Goal: Check status

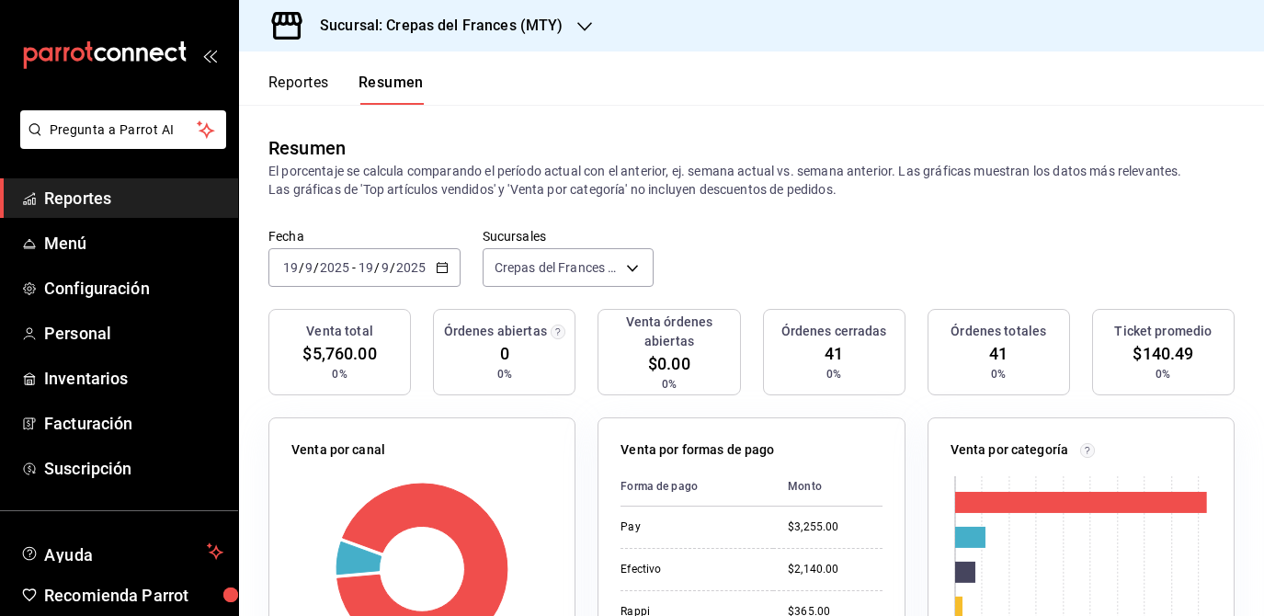
click at [330, 283] on div "[DATE] [DATE] - [DATE] [DATE]" at bounding box center [365, 267] width 192 height 39
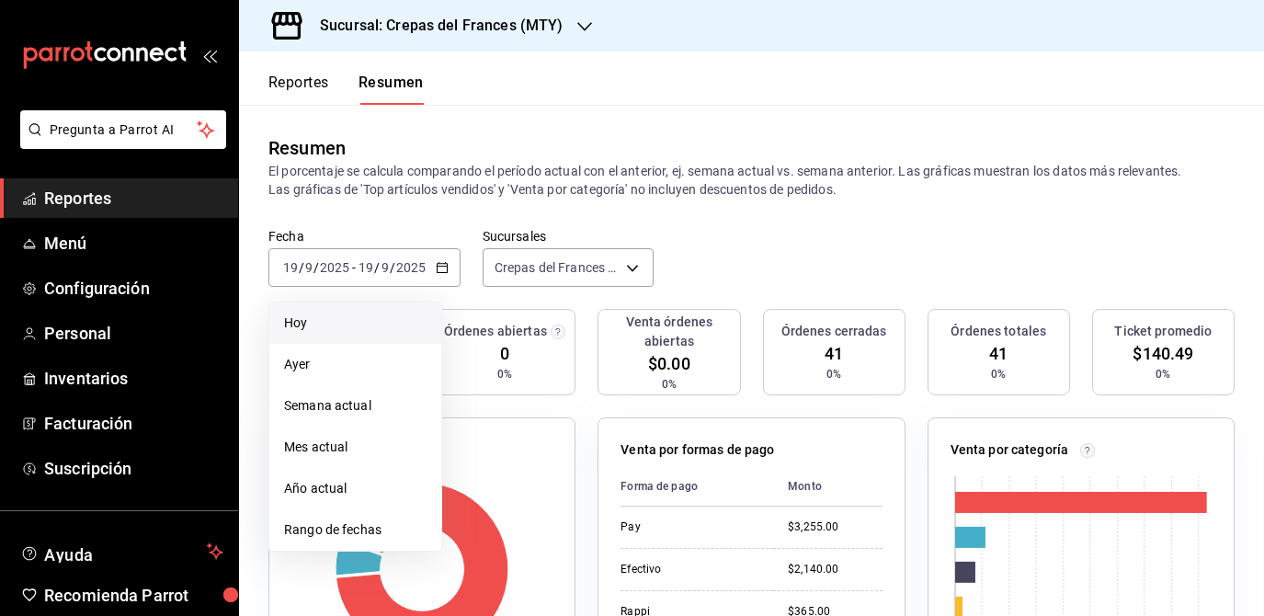
click at [349, 317] on span "Hoy" at bounding box center [355, 323] width 143 height 19
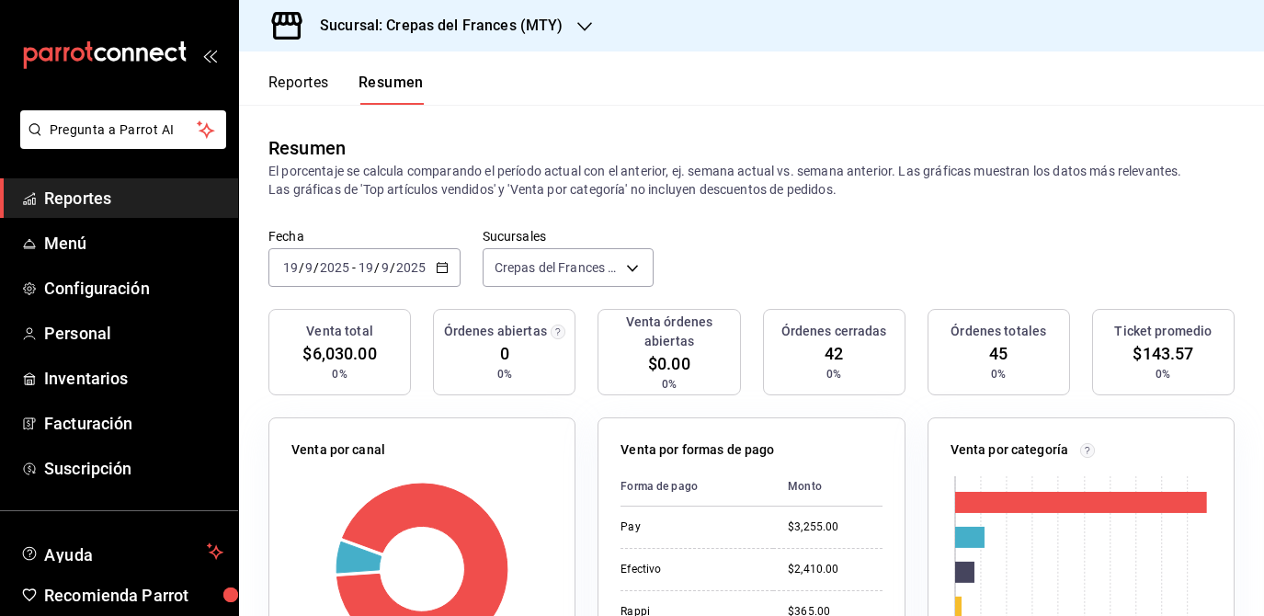
click at [381, 268] on input "9" at bounding box center [385, 267] width 9 height 15
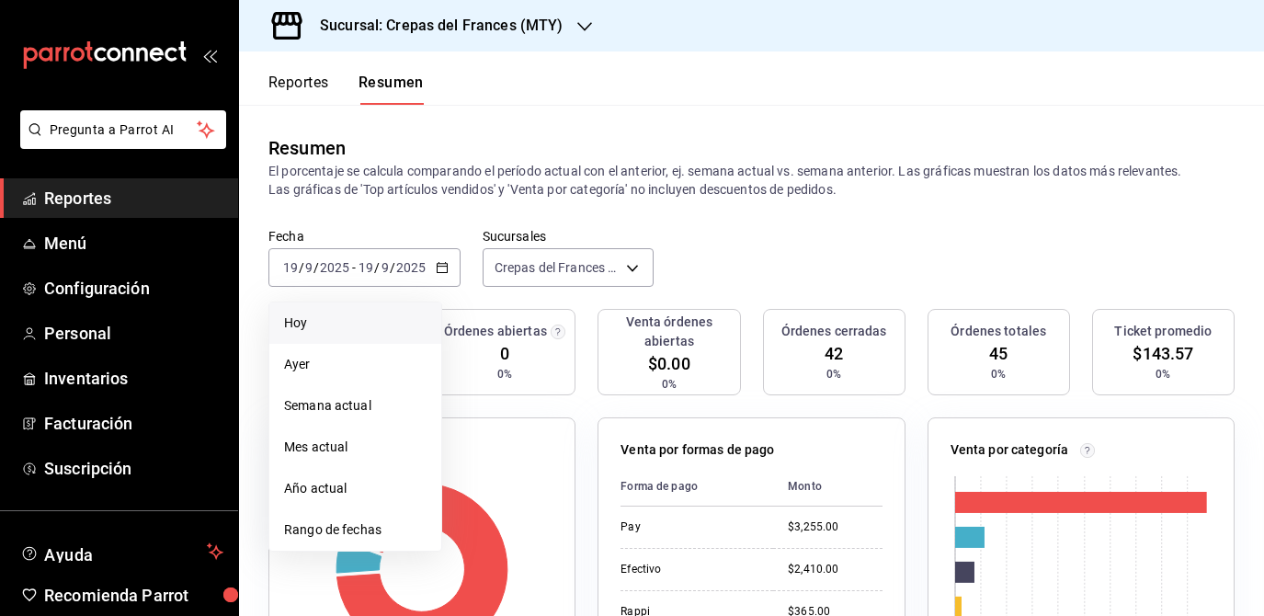
click at [369, 330] on span "Hoy" at bounding box center [355, 323] width 143 height 19
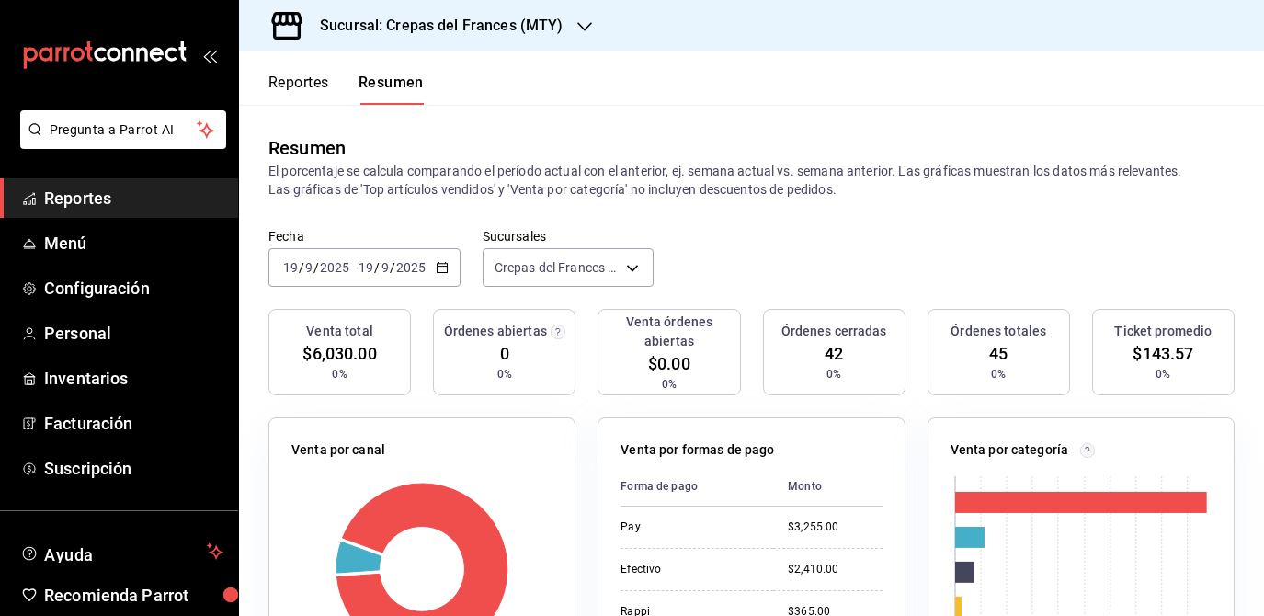
click at [429, 251] on div "[DATE] [DATE] - [DATE] [DATE]" at bounding box center [365, 267] width 192 height 39
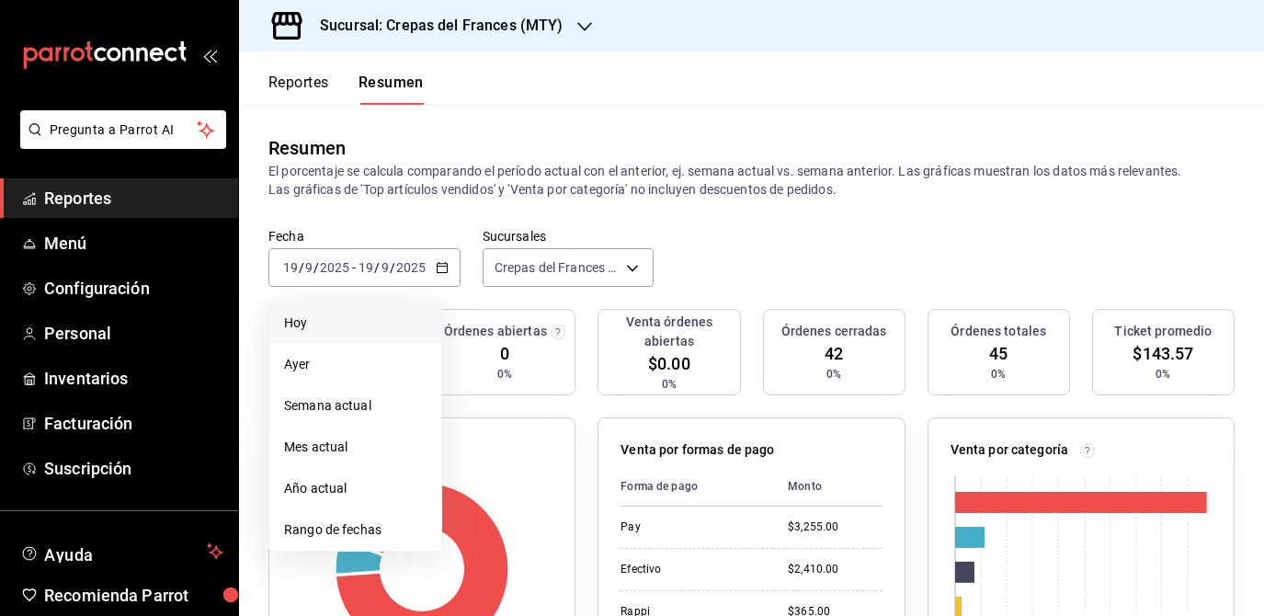
click at [390, 314] on span "Hoy" at bounding box center [355, 323] width 143 height 19
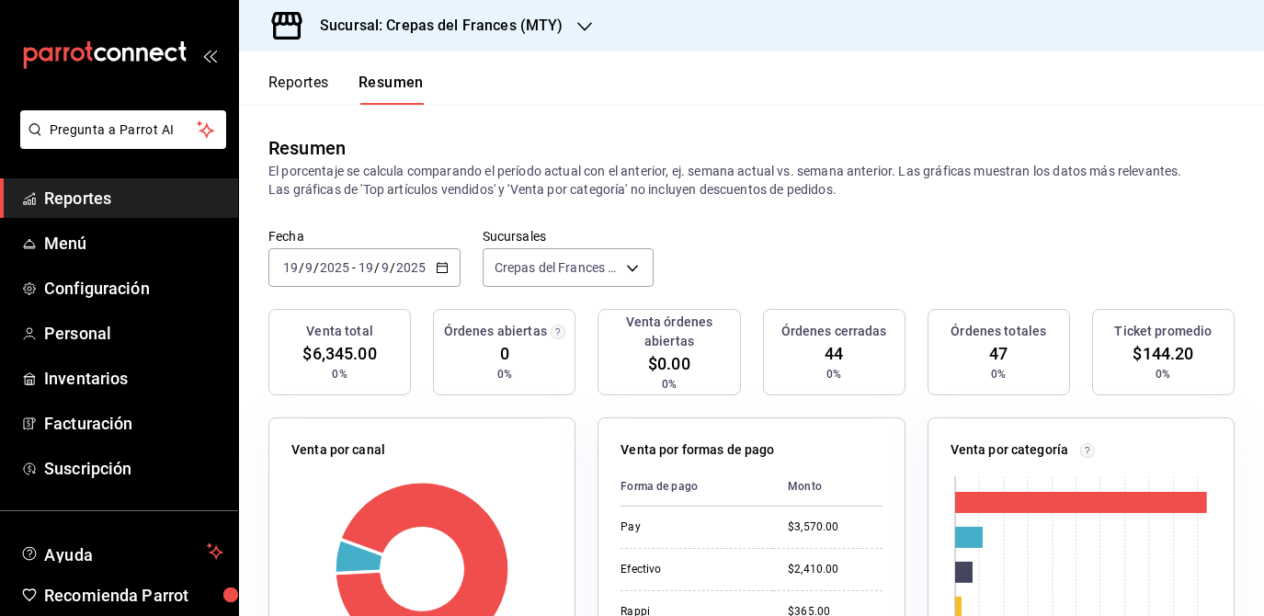
click at [373, 265] on input "19" at bounding box center [366, 267] width 17 height 15
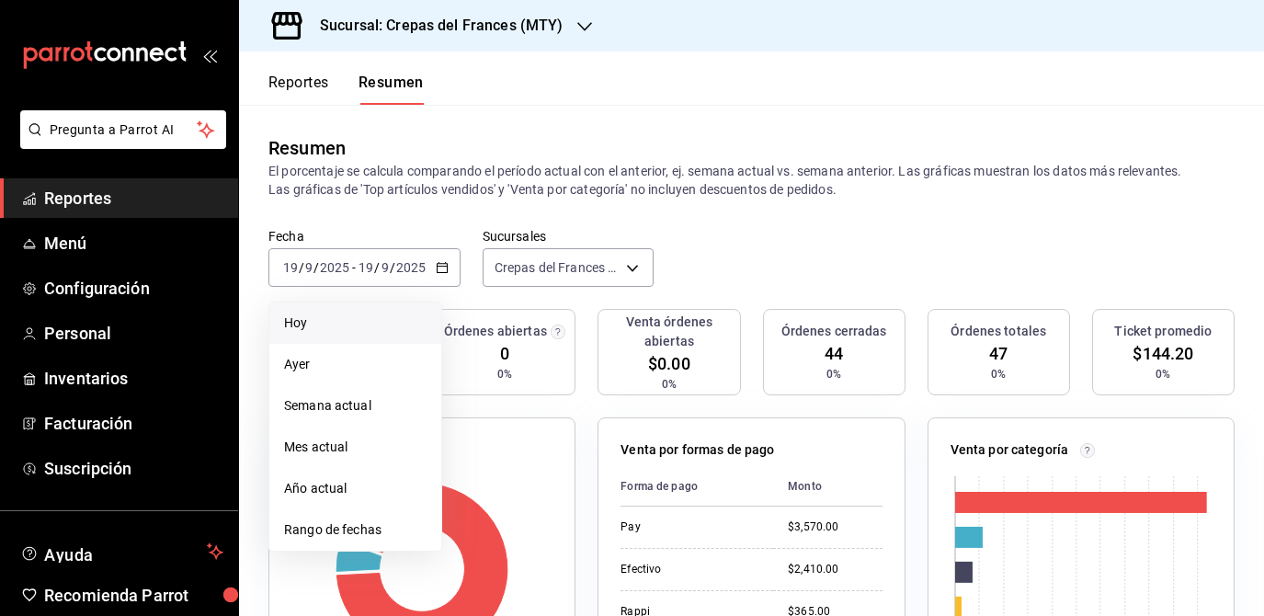
click at [359, 316] on span "Hoy" at bounding box center [355, 323] width 143 height 19
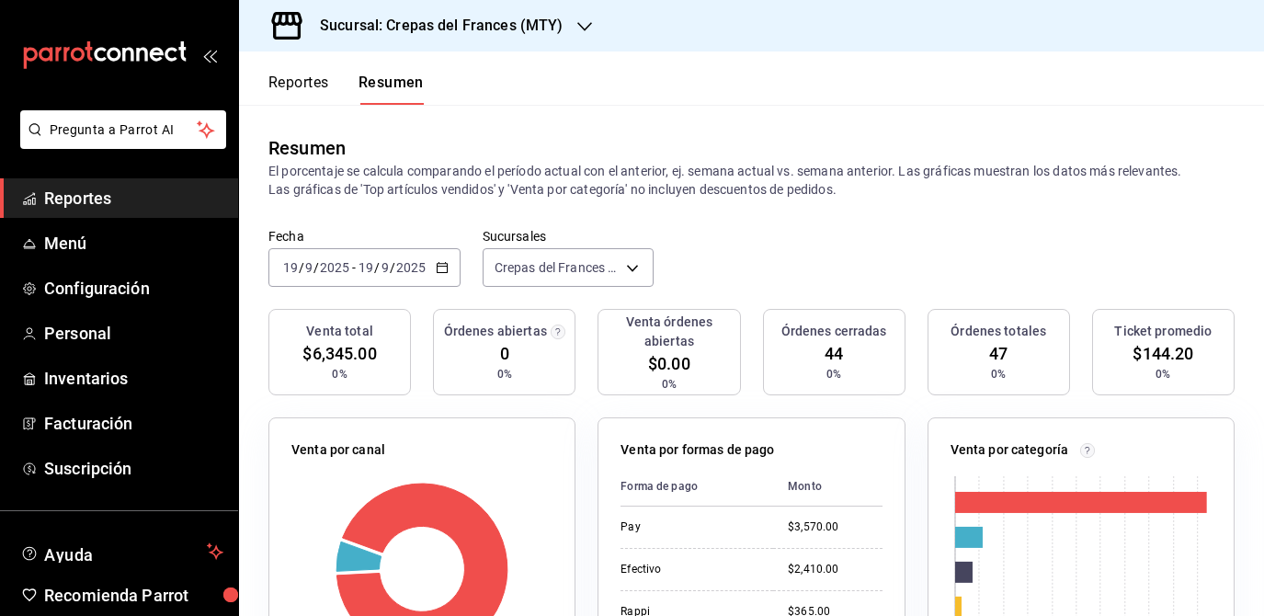
click at [414, 270] on input "2025" at bounding box center [410, 267] width 31 height 15
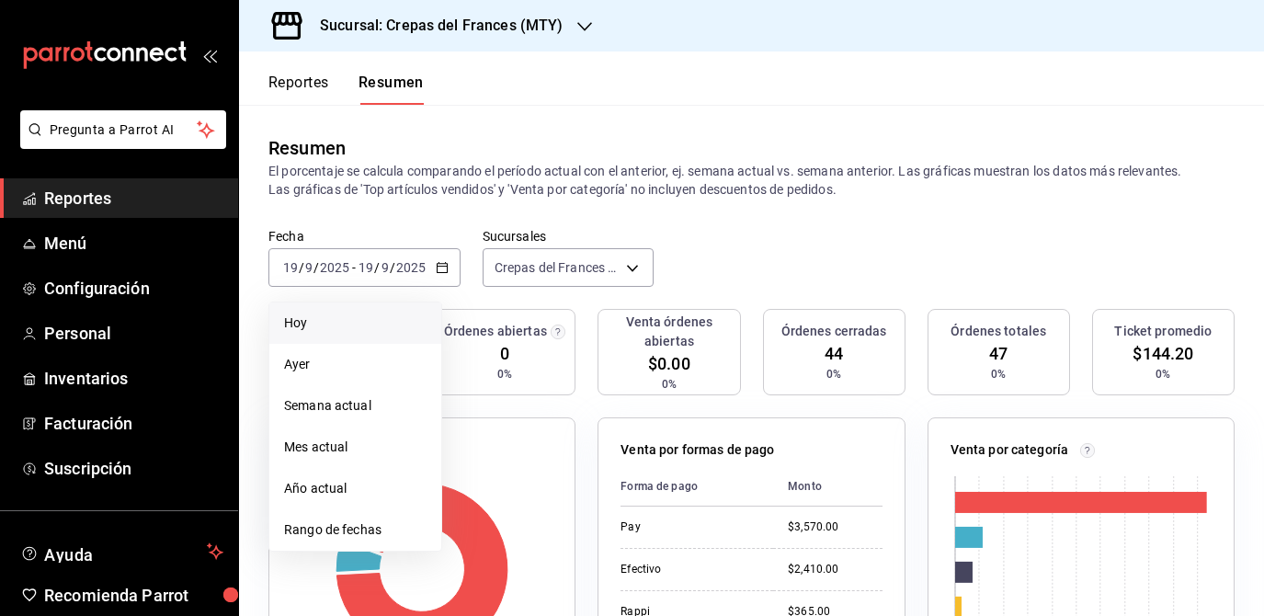
click at [394, 329] on span "Hoy" at bounding box center [355, 323] width 143 height 19
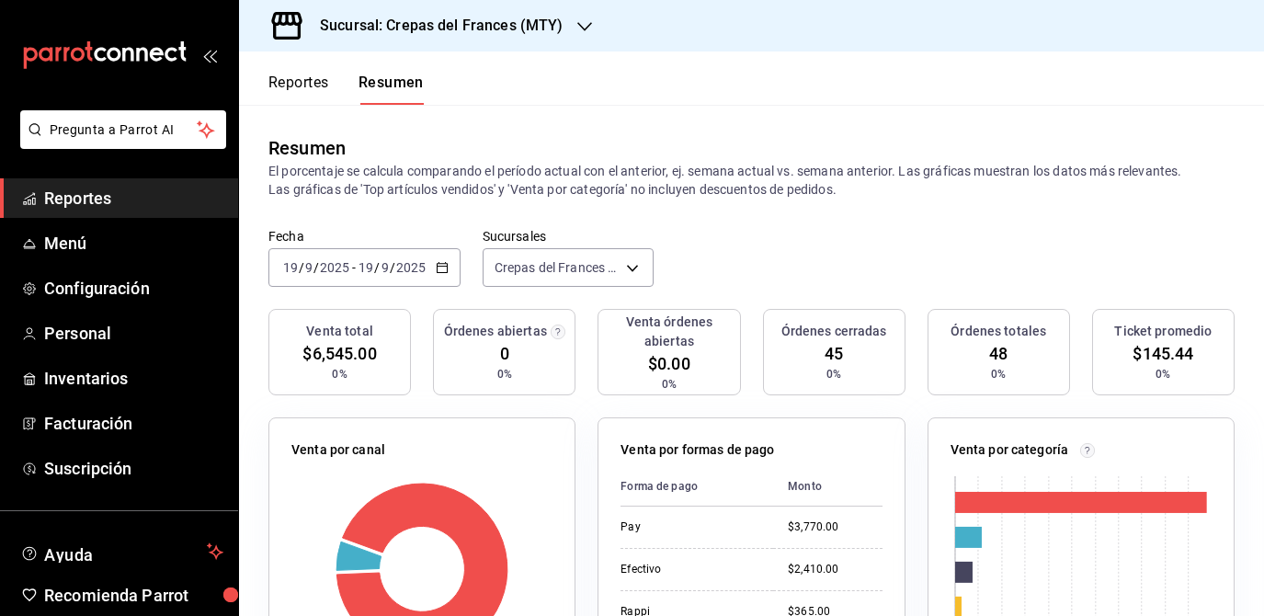
click at [371, 268] on input "19" at bounding box center [366, 267] width 17 height 15
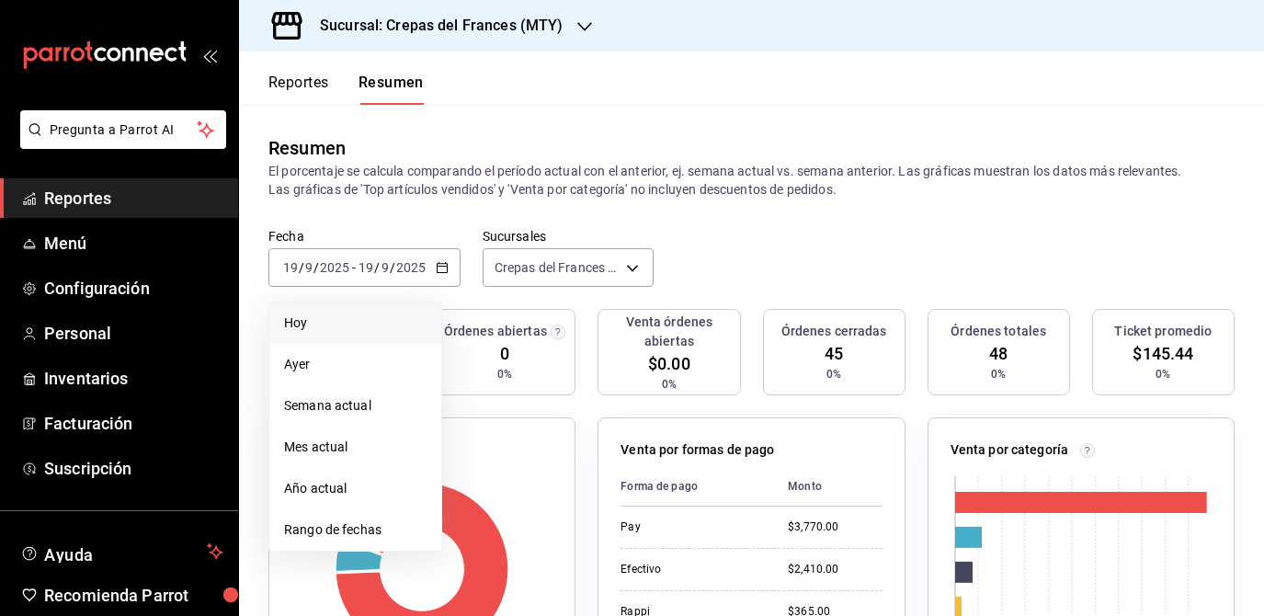
click at [388, 321] on span "Hoy" at bounding box center [355, 323] width 143 height 19
